Goal: Information Seeking & Learning: Learn about a topic

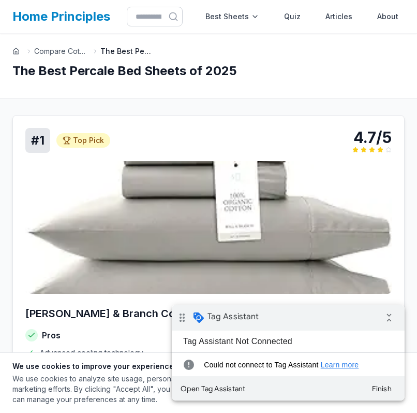
click at [317, 141] on div "# 1 Top Pick Top Pick 4.7/5" at bounding box center [208, 140] width 367 height 25
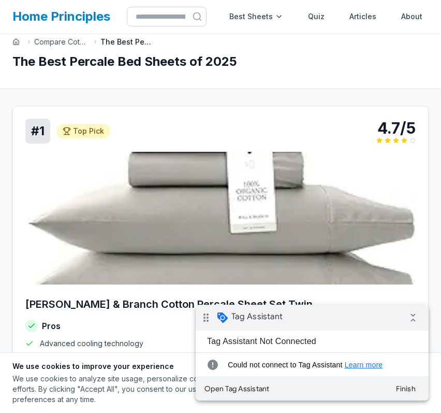
scroll to position [10, 0]
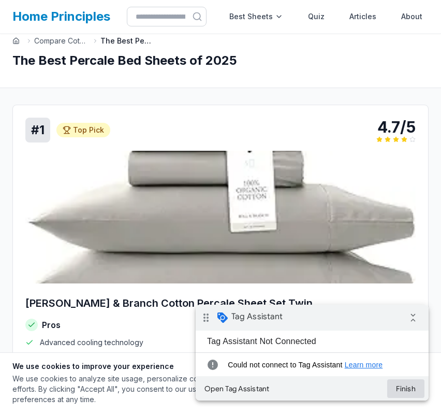
click at [403, 386] on button "Finish" at bounding box center [405, 388] width 37 height 19
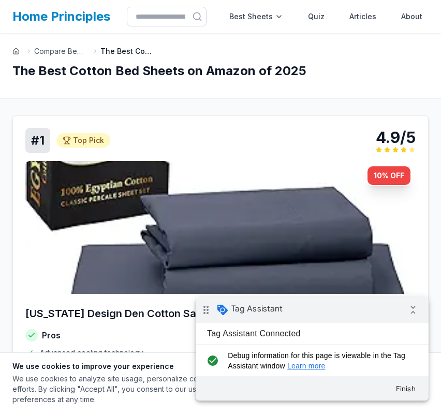
click at [307, 206] on img at bounding box center [220, 227] width 390 height 133
click at [250, 249] on img at bounding box center [220, 227] width 390 height 133
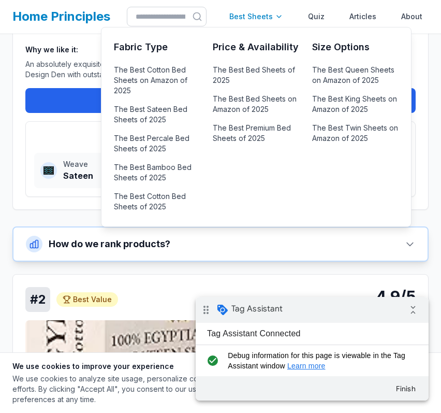
scroll to position [312, 0]
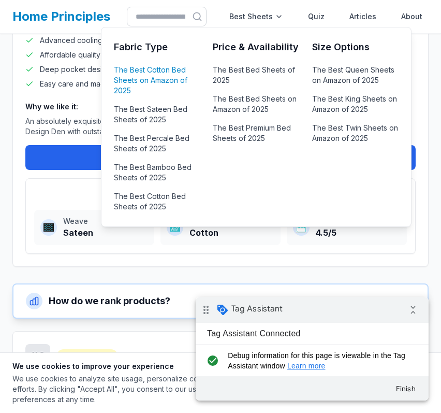
click at [149, 74] on link "The Best Cotton Bed Sheets on Amazon of 2025" at bounding box center [157, 80] width 86 height 35
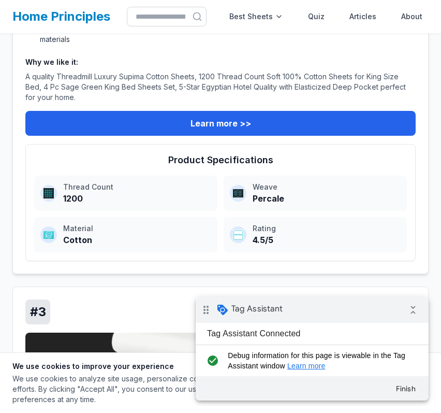
scroll to position [980, 0]
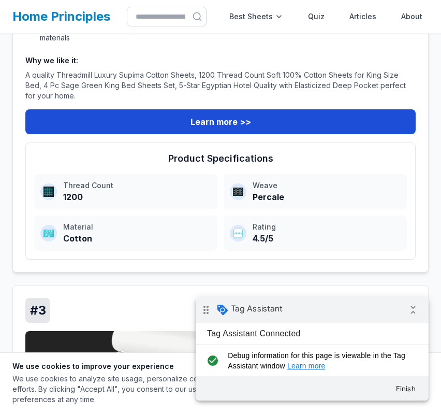
click at [214, 127] on link "Learn more >>" at bounding box center [220, 121] width 390 height 25
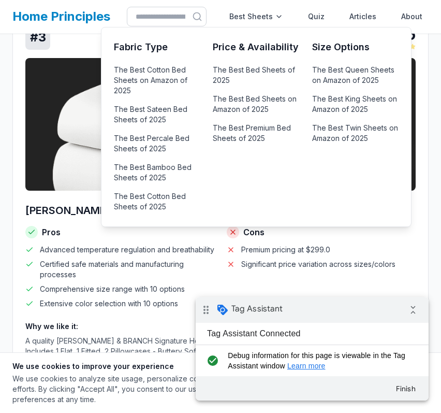
scroll to position [1263, 0]
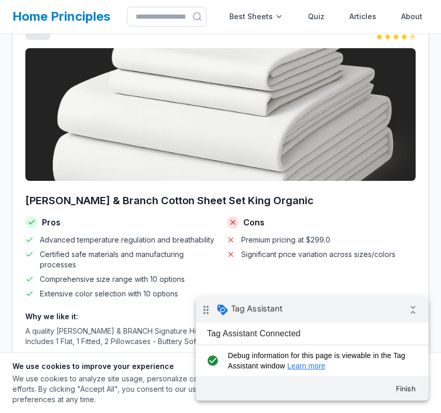
click at [121, 138] on img at bounding box center [220, 114] width 390 height 133
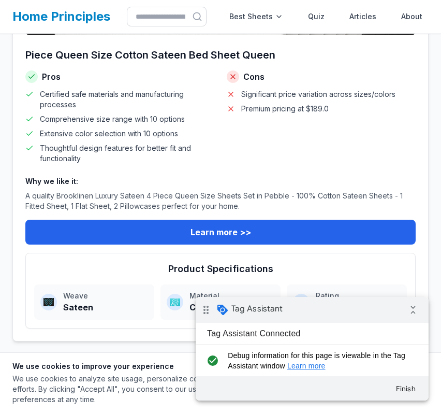
scroll to position [3466, 0]
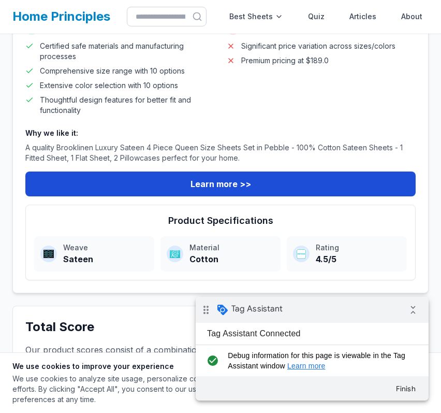
click at [178, 181] on link "Learn more >>" at bounding box center [220, 183] width 390 height 25
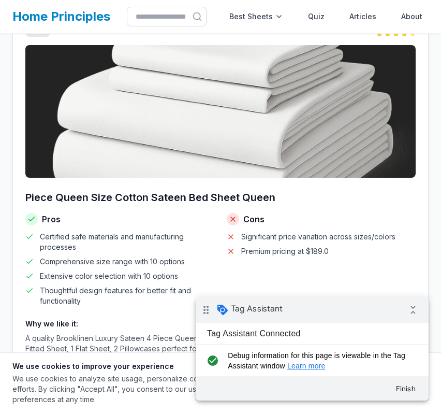
scroll to position [3270, 0]
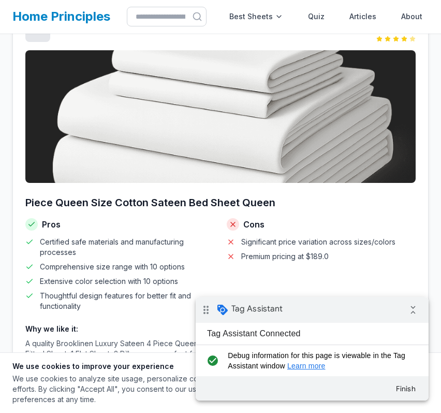
click at [86, 112] on img at bounding box center [220, 116] width 390 height 133
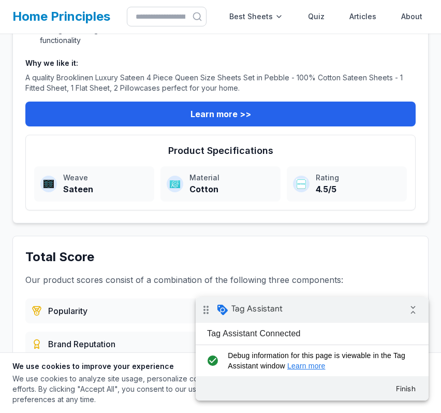
scroll to position [3537, 0]
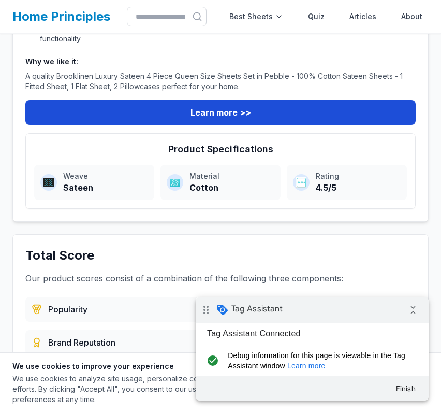
click at [214, 118] on link "Learn more >>" at bounding box center [220, 112] width 390 height 25
